Goal: Information Seeking & Learning: Learn about a topic

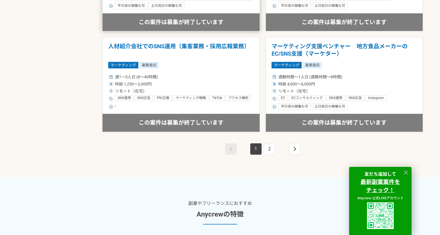
scroll to position [1041, 0]
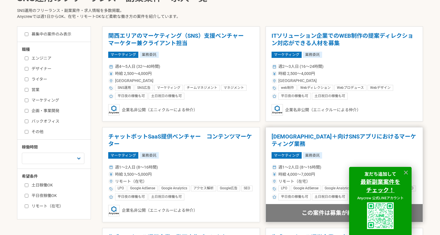
scroll to position [72, 0]
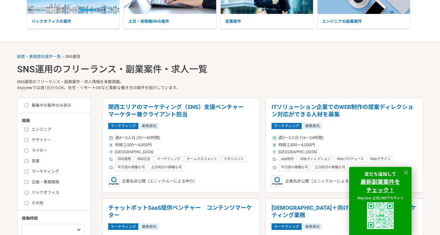
click at [61, 105] on label "募集中の案件のみ表示" at bounding box center [48, 106] width 47 height 6
click at [28, 105] on input "募集中の案件のみ表示" at bounding box center [27, 106] width 4 height 4
checkbox input "true"
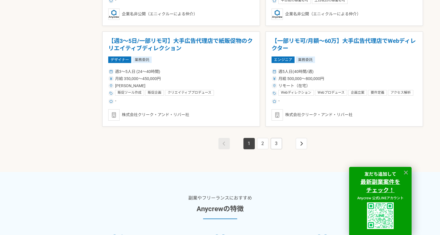
scroll to position [1050, 0]
